Goal: Information Seeking & Learning: Check status

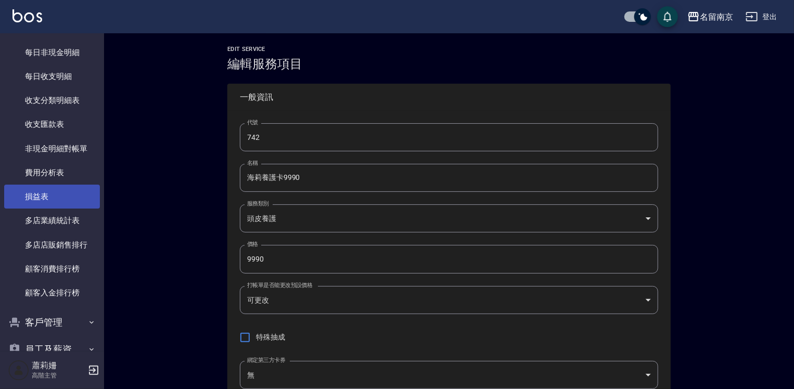
scroll to position [696, 0]
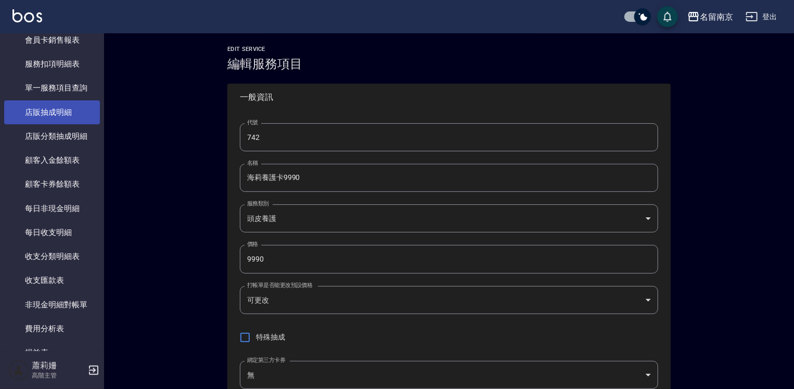
click at [59, 114] on link "店販抽成明細" at bounding box center [52, 112] width 96 height 24
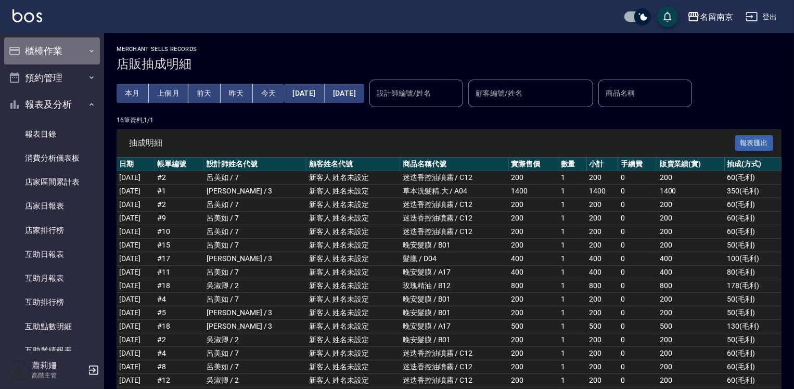
drag, startPoint x: 57, startPoint y: 50, endPoint x: 77, endPoint y: 81, distance: 36.8
click at [62, 52] on button "櫃檯作業" at bounding box center [52, 50] width 96 height 27
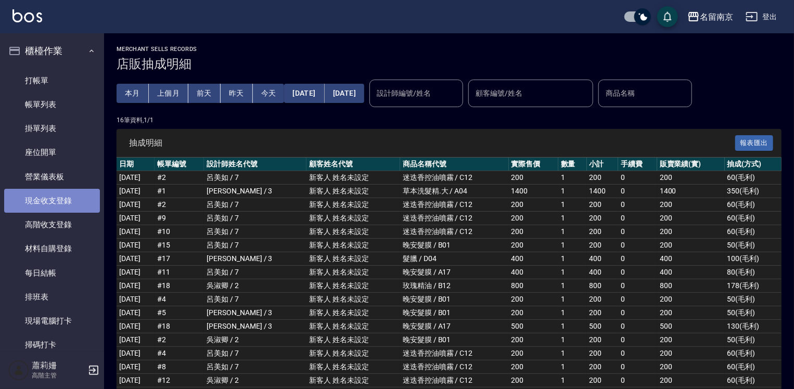
click at [77, 200] on link "現金收支登錄" at bounding box center [52, 201] width 96 height 24
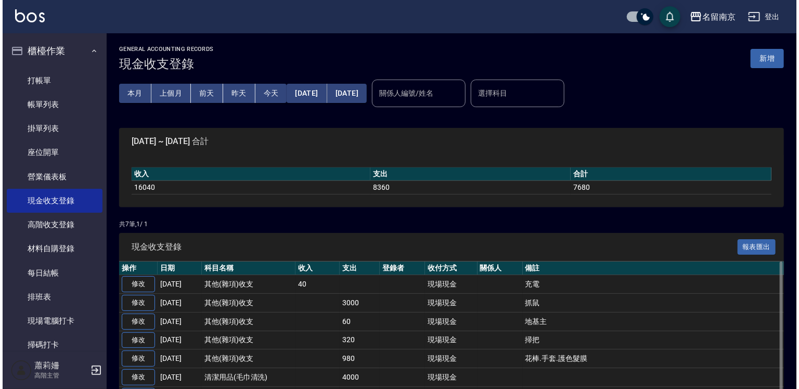
scroll to position [54, 0]
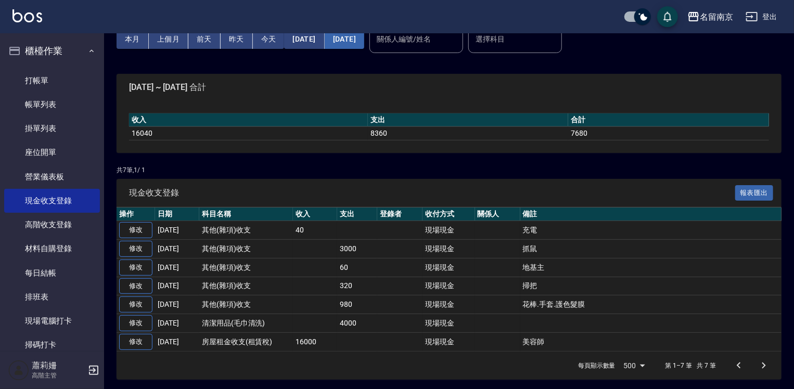
click at [364, 39] on button "[DATE]" at bounding box center [345, 39] width 40 height 19
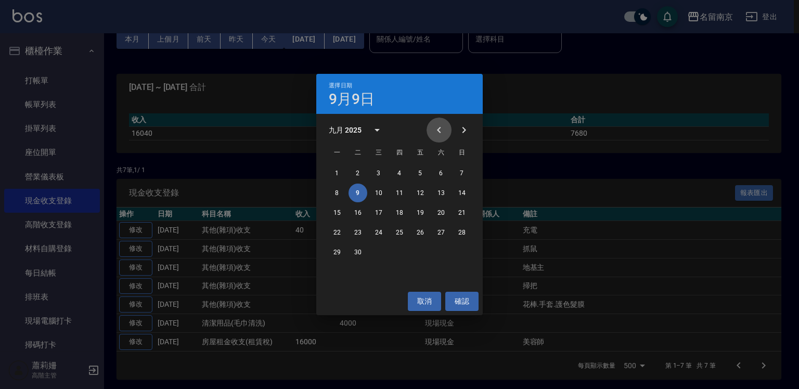
click at [438, 128] on icon "Previous month" at bounding box center [439, 130] width 12 height 12
click at [444, 249] on button "30" at bounding box center [441, 252] width 19 height 19
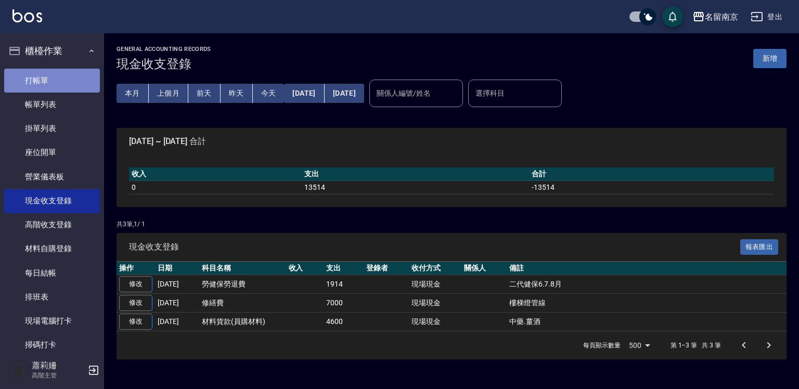
click at [68, 79] on link "打帳單" at bounding box center [52, 81] width 96 height 24
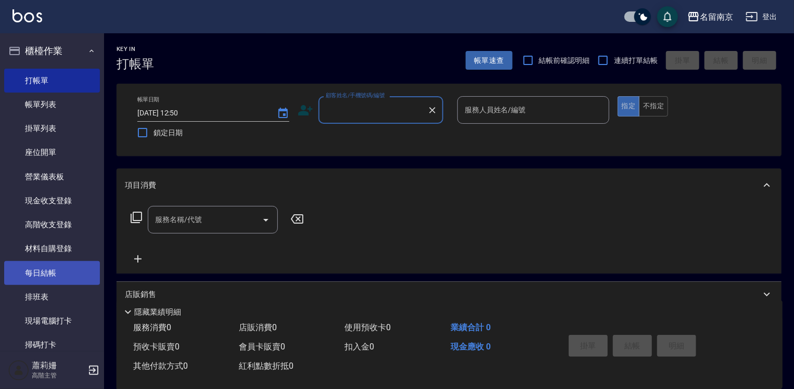
click at [60, 273] on link "每日結帳" at bounding box center [52, 273] width 96 height 24
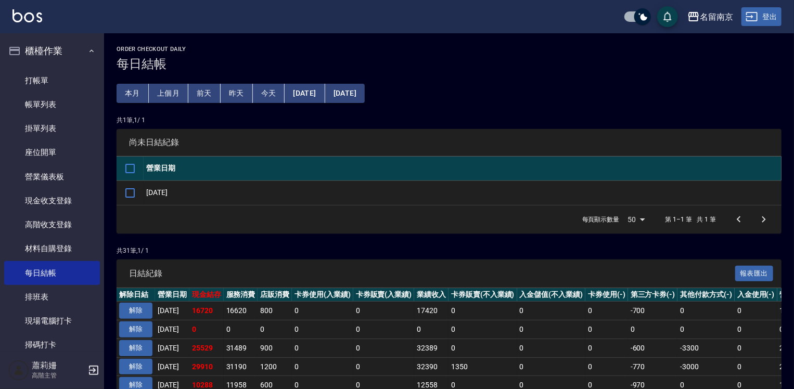
click at [758, 15] on icon "button" at bounding box center [752, 16] width 12 height 12
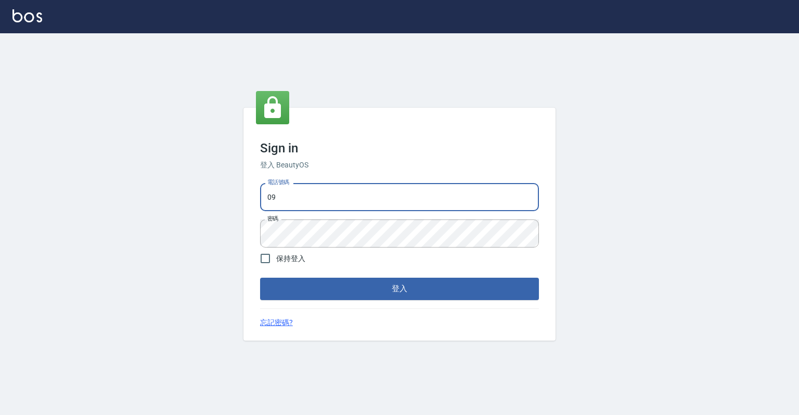
type input "0"
type input "0967388409"
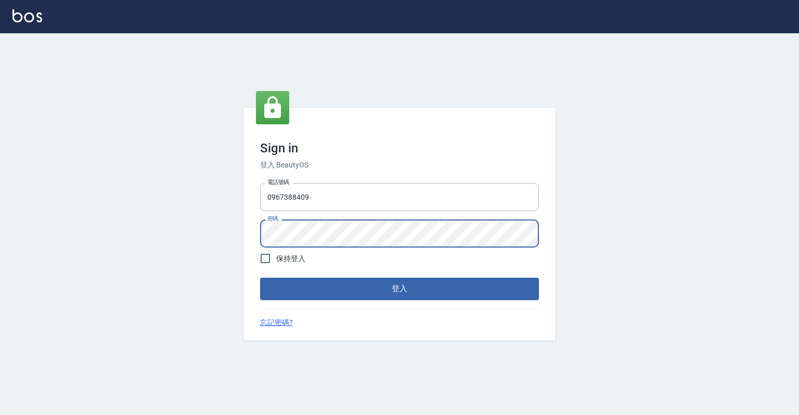
click at [634, 233] on div "Sign in 登入 BeautyOS 電話號碼 [PHONE_NUMBER] 電話號碼 密碼 密碼 保持登入 登入 忘記密碼?" at bounding box center [399, 224] width 799 height 382
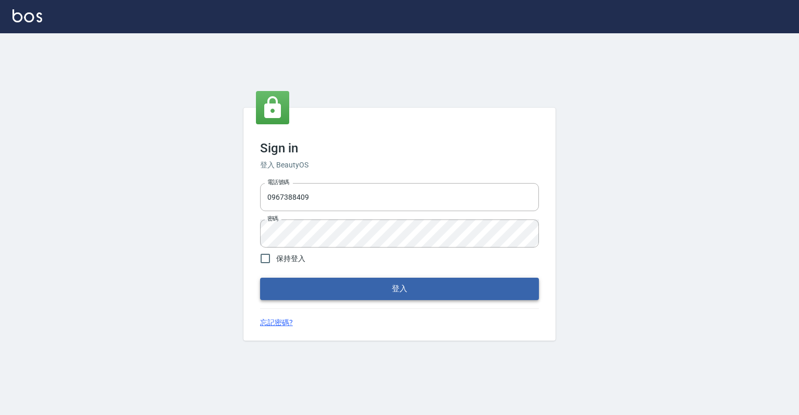
click at [408, 292] on button "登入" at bounding box center [399, 289] width 279 height 22
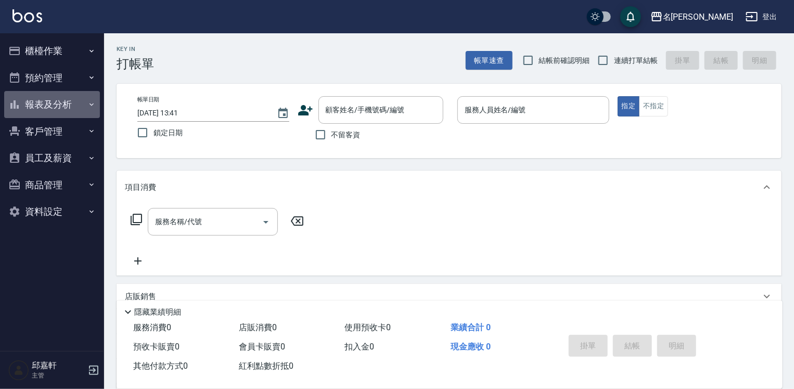
click at [42, 104] on button "報表及分析" at bounding box center [52, 104] width 96 height 27
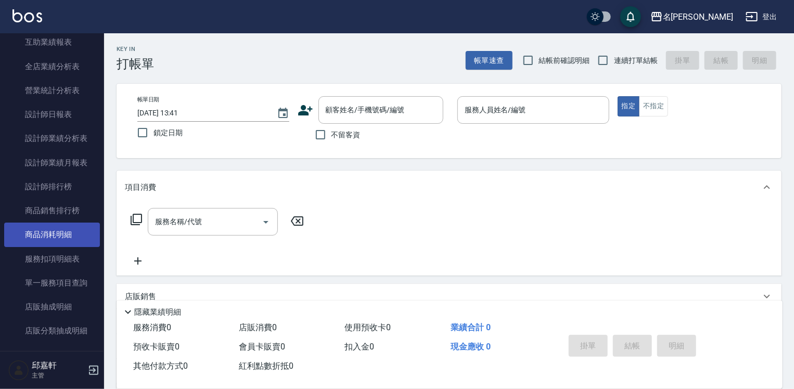
scroll to position [312, 0]
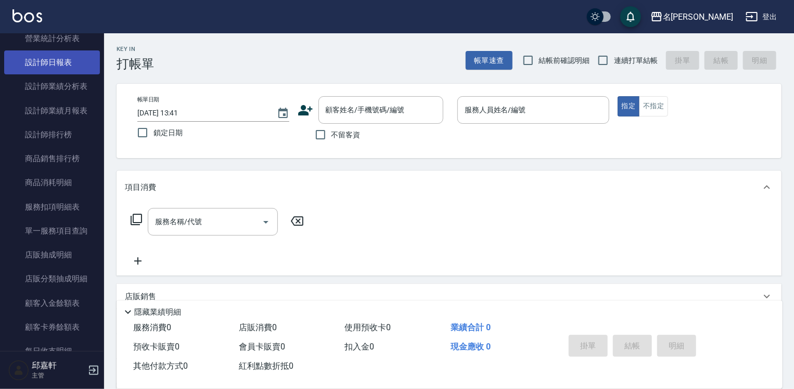
click at [46, 60] on link "設計師日報表" at bounding box center [52, 62] width 96 height 24
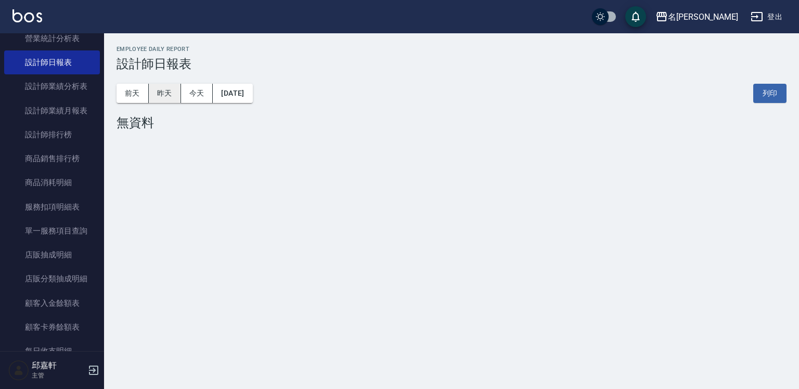
click at [156, 89] on button "昨天" at bounding box center [165, 93] width 32 height 19
click at [127, 90] on button "前天" at bounding box center [133, 93] width 32 height 19
click at [246, 95] on button "[DATE]" at bounding box center [233, 93] width 40 height 19
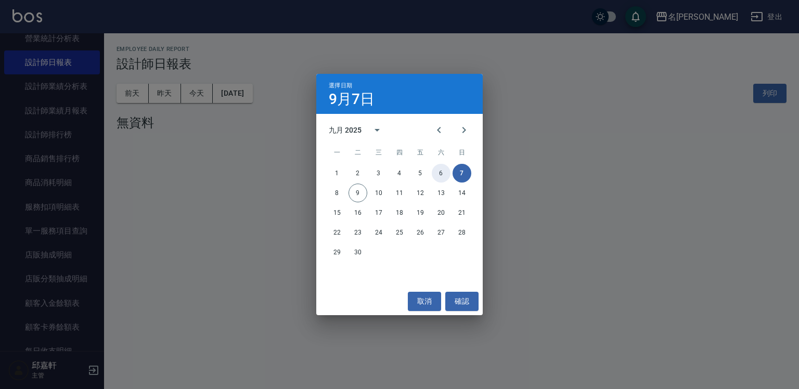
click at [442, 171] on button "6" at bounding box center [441, 173] width 19 height 19
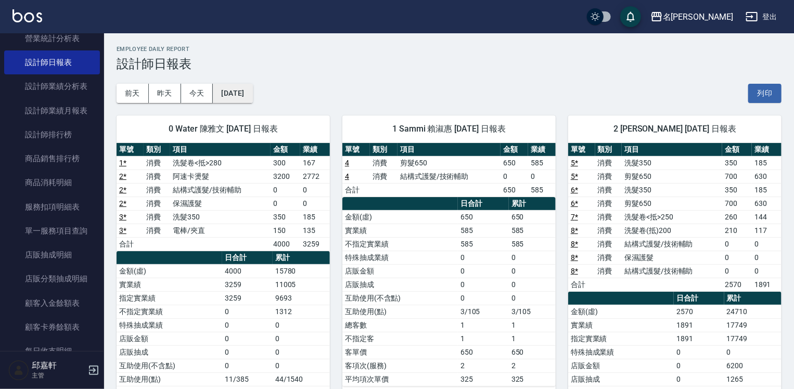
click at [229, 90] on button "[DATE]" at bounding box center [233, 93] width 40 height 19
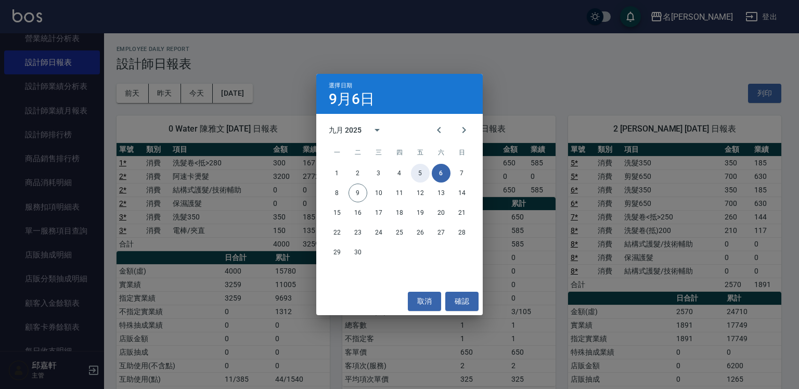
click at [423, 173] on button "5" at bounding box center [420, 173] width 19 height 19
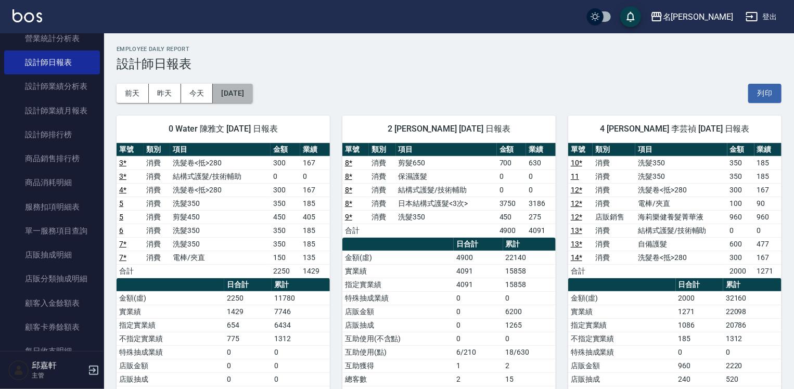
click at [252, 89] on button "[DATE]" at bounding box center [233, 93] width 40 height 19
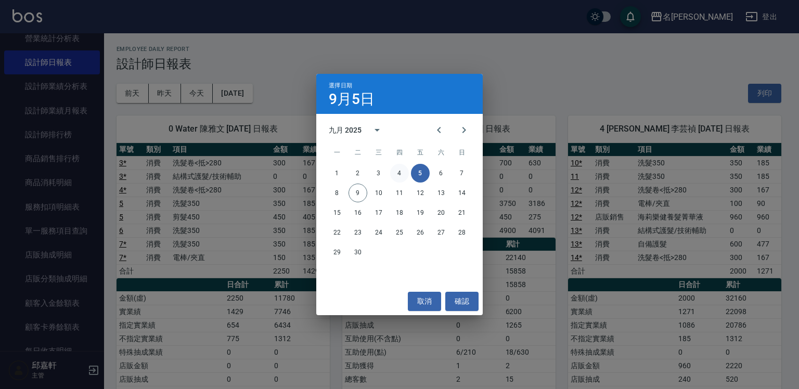
click at [391, 172] on button "4" at bounding box center [399, 173] width 19 height 19
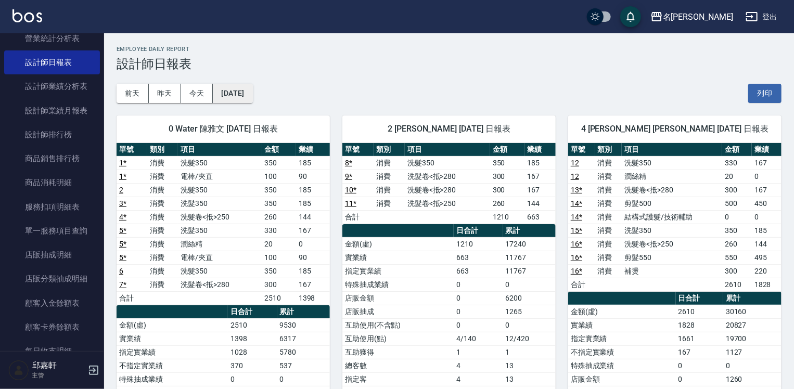
click at [230, 92] on button "[DATE]" at bounding box center [233, 93] width 40 height 19
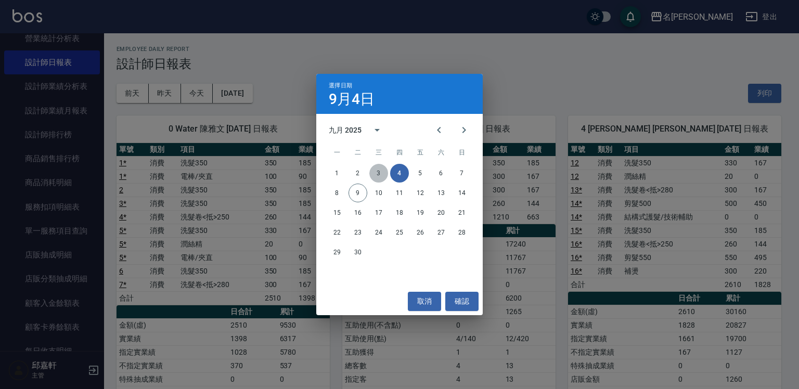
click at [375, 173] on button "3" at bounding box center [379, 173] width 19 height 19
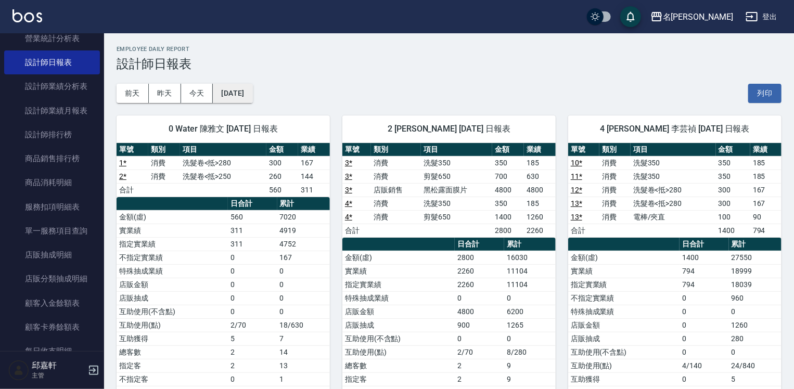
click at [252, 100] on button "[DATE]" at bounding box center [233, 93] width 40 height 19
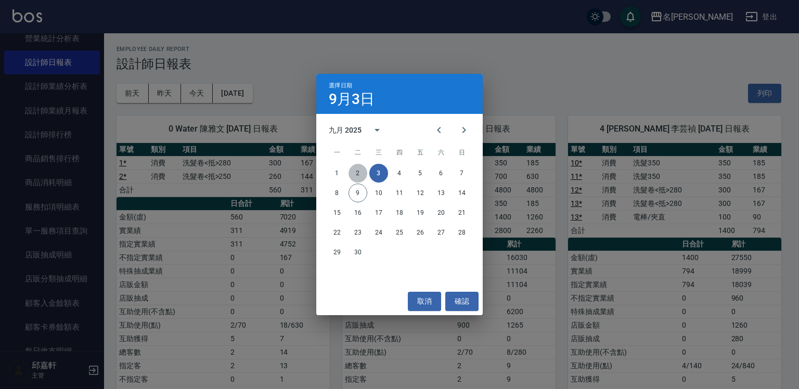
click at [361, 171] on button "2" at bounding box center [358, 173] width 19 height 19
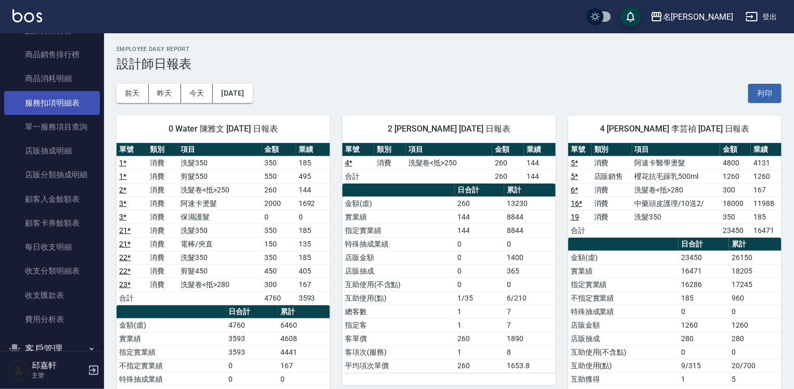
scroll to position [520, 0]
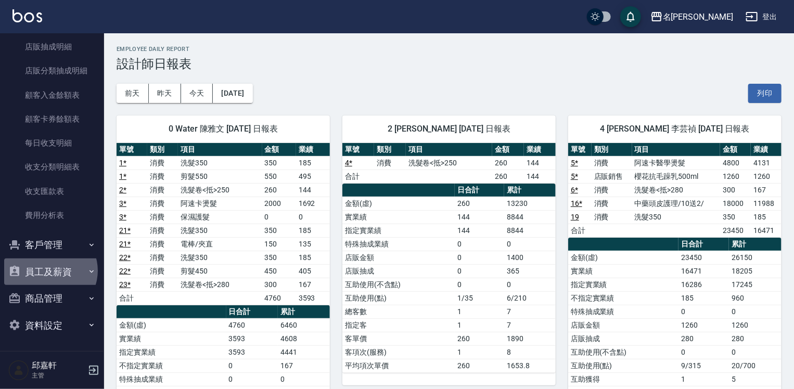
click at [49, 271] on button "員工及薪資" at bounding box center [52, 272] width 96 height 27
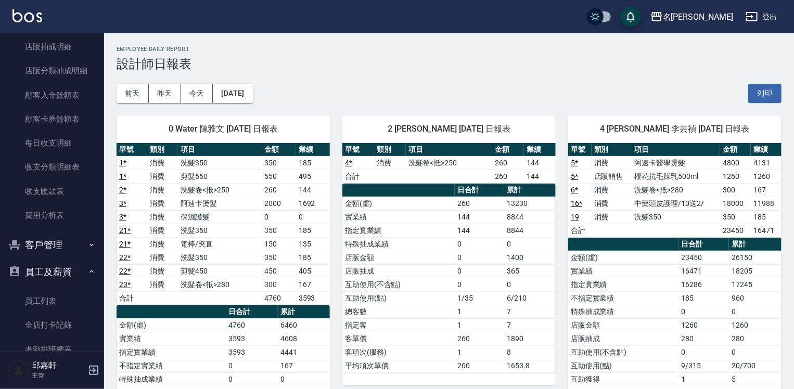
scroll to position [697, 0]
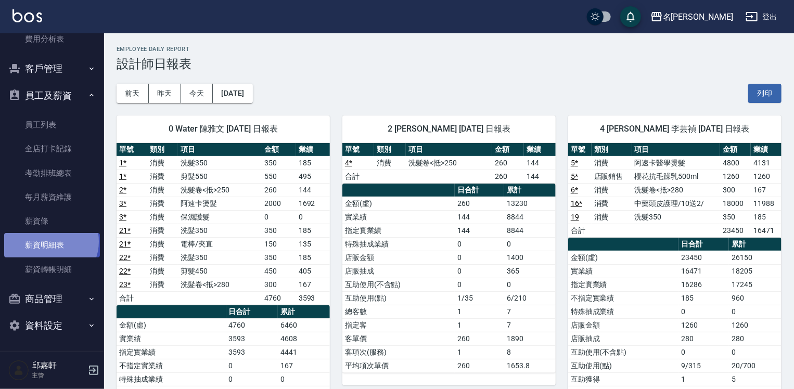
click at [50, 241] on link "薪資明細表" at bounding box center [52, 245] width 96 height 24
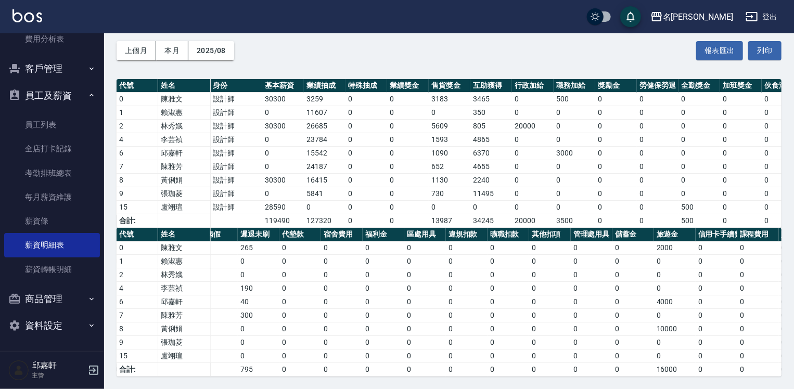
scroll to position [0, 358]
click at [675, 296] on td "4000" at bounding box center [675, 303] width 42 height 14
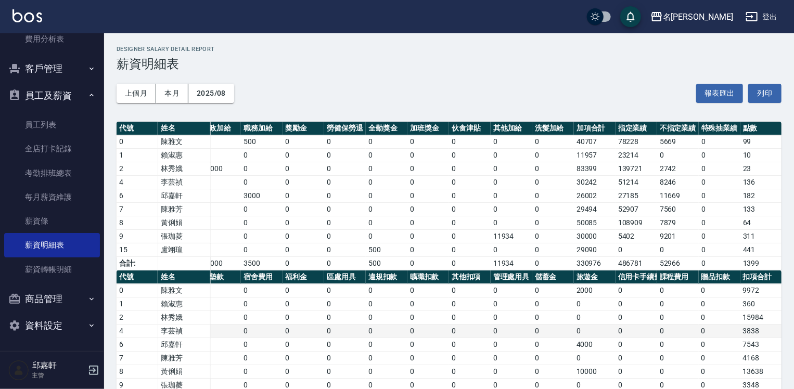
scroll to position [56, 0]
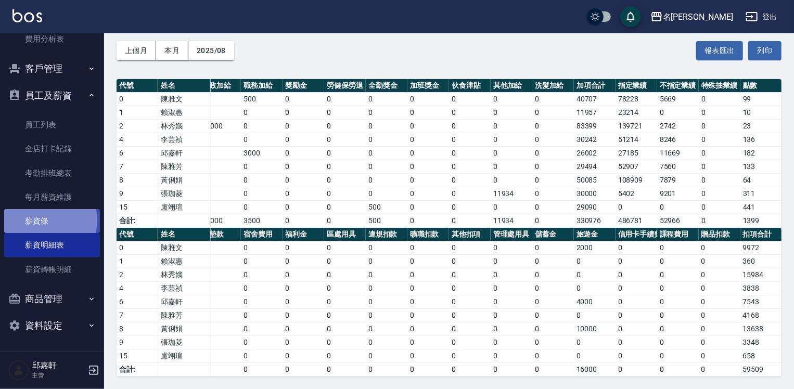
click at [47, 220] on link "薪資條" at bounding box center [52, 221] width 96 height 24
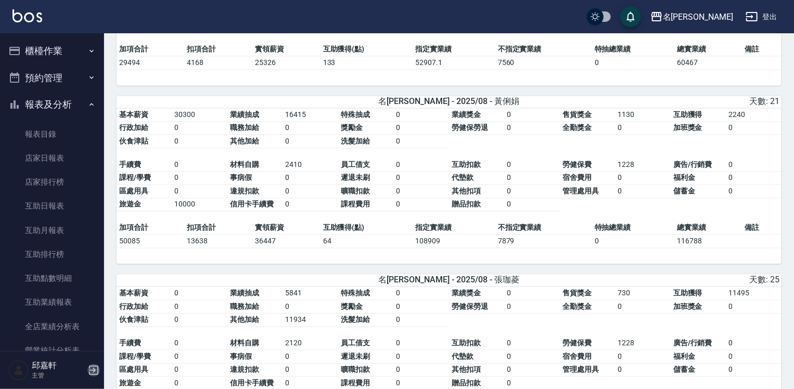
click at [90, 371] on icon "button" at bounding box center [93, 370] width 9 height 9
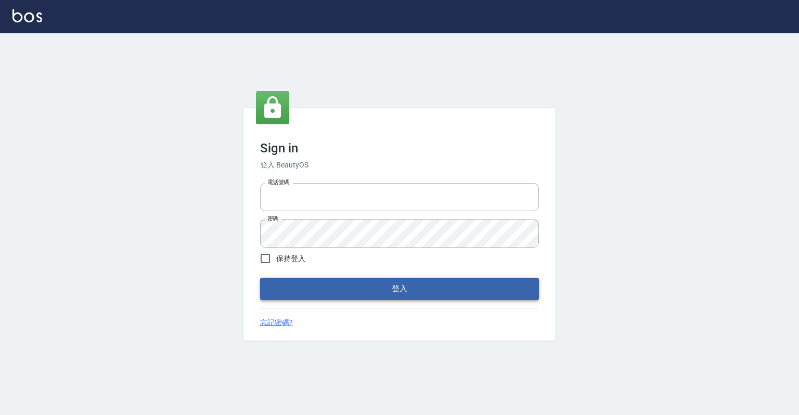
type input "0918176355"
click at [400, 288] on button "登入" at bounding box center [399, 289] width 279 height 22
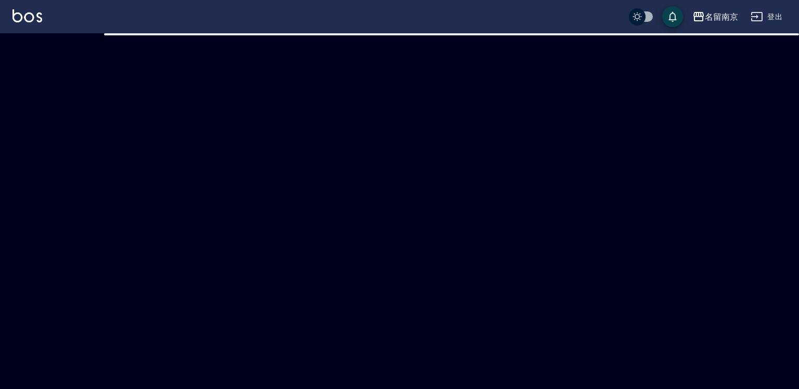
checkbox input "true"
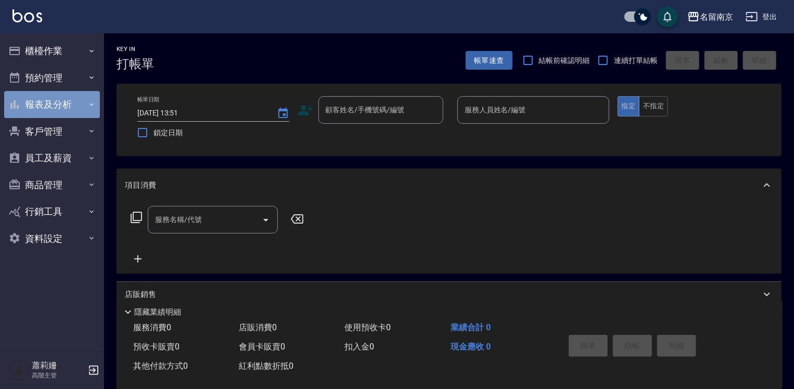
click at [52, 110] on button "報表及分析" at bounding box center [52, 104] width 96 height 27
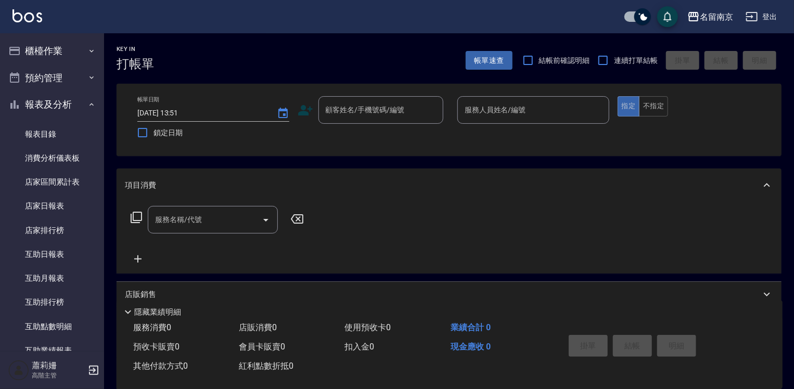
scroll to position [208, 0]
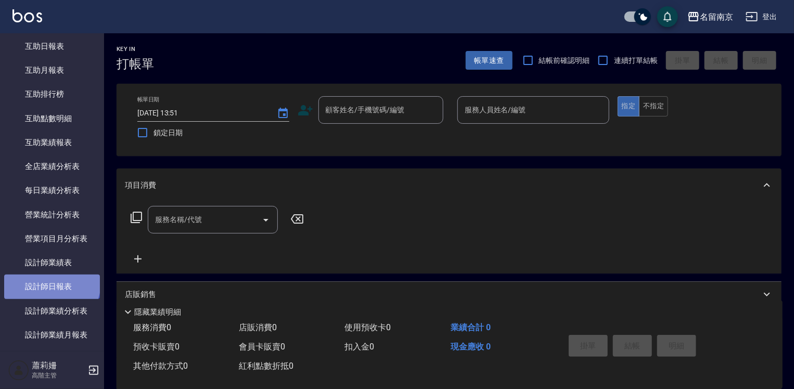
click at [51, 283] on link "設計師日報表" at bounding box center [52, 287] width 96 height 24
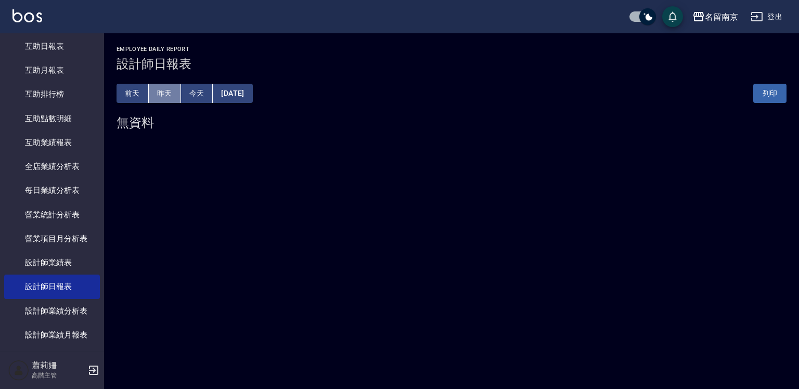
click at [162, 90] on button "昨天" at bounding box center [165, 93] width 32 height 19
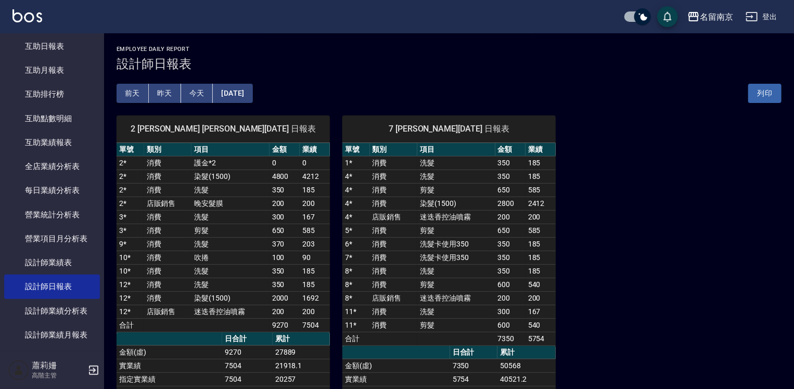
scroll to position [52, 0]
